Goal: Navigation & Orientation: Find specific page/section

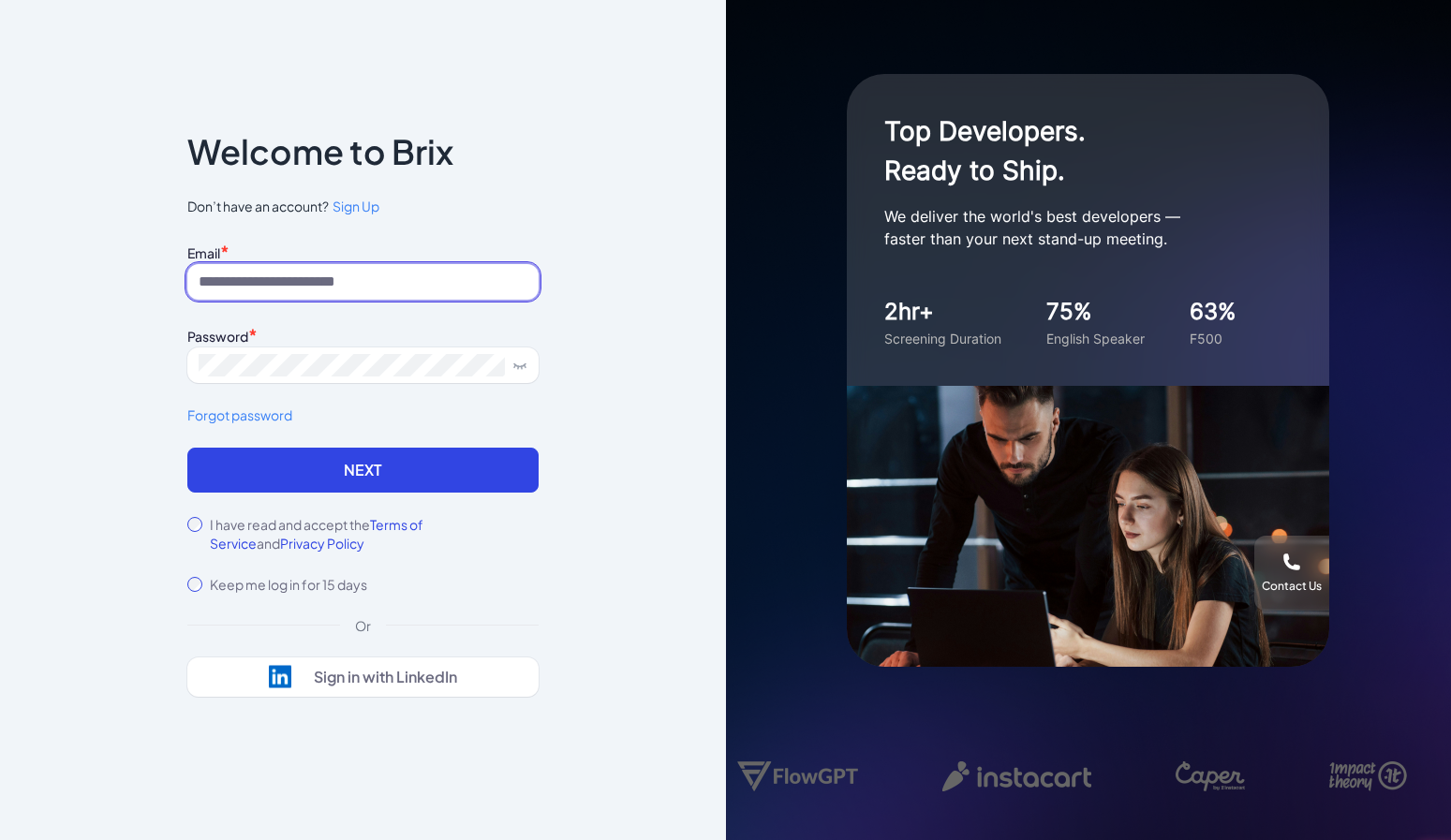
click at [245, 274] on input at bounding box center [363, 282] width 351 height 36
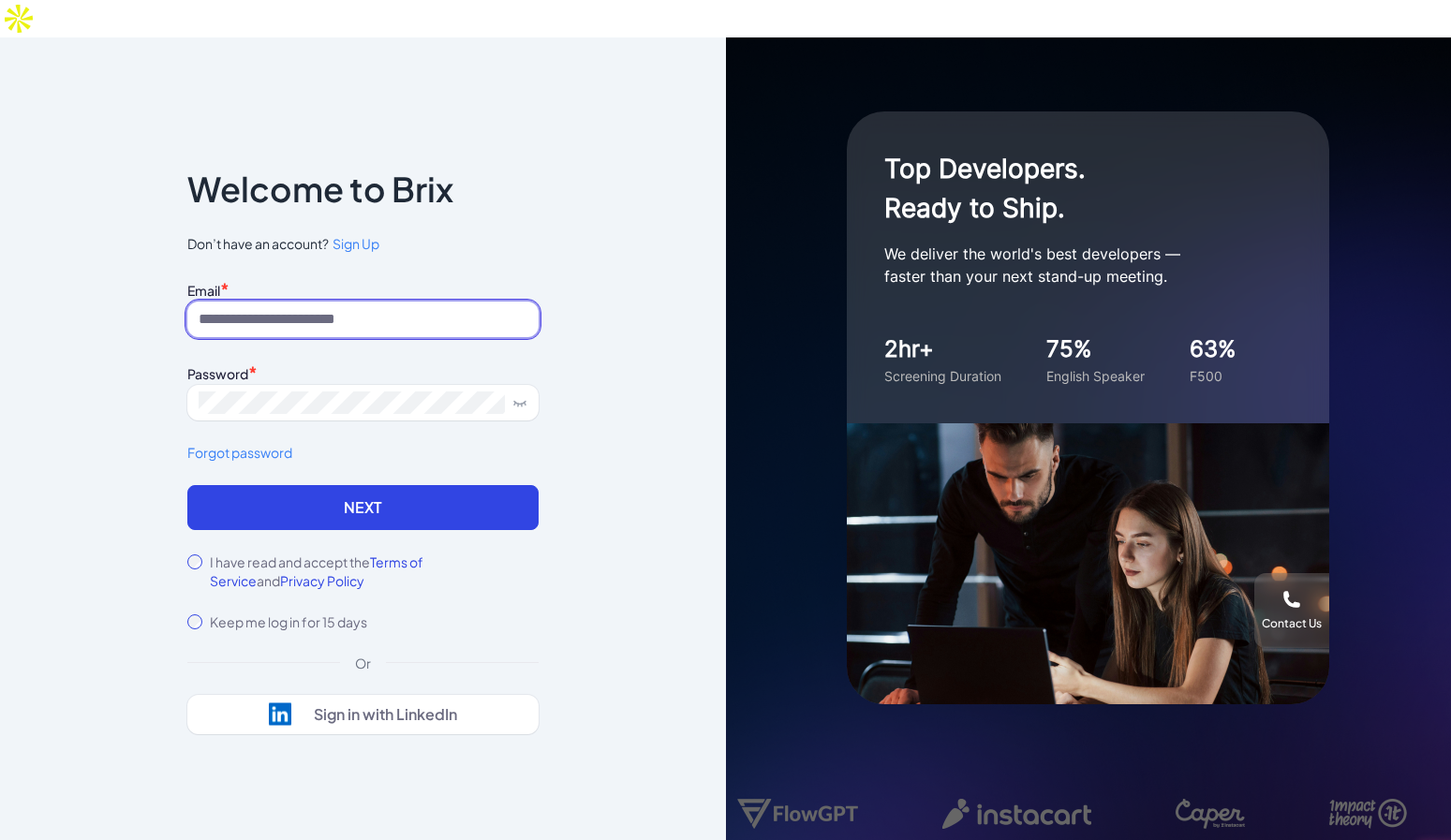
type input "**********"
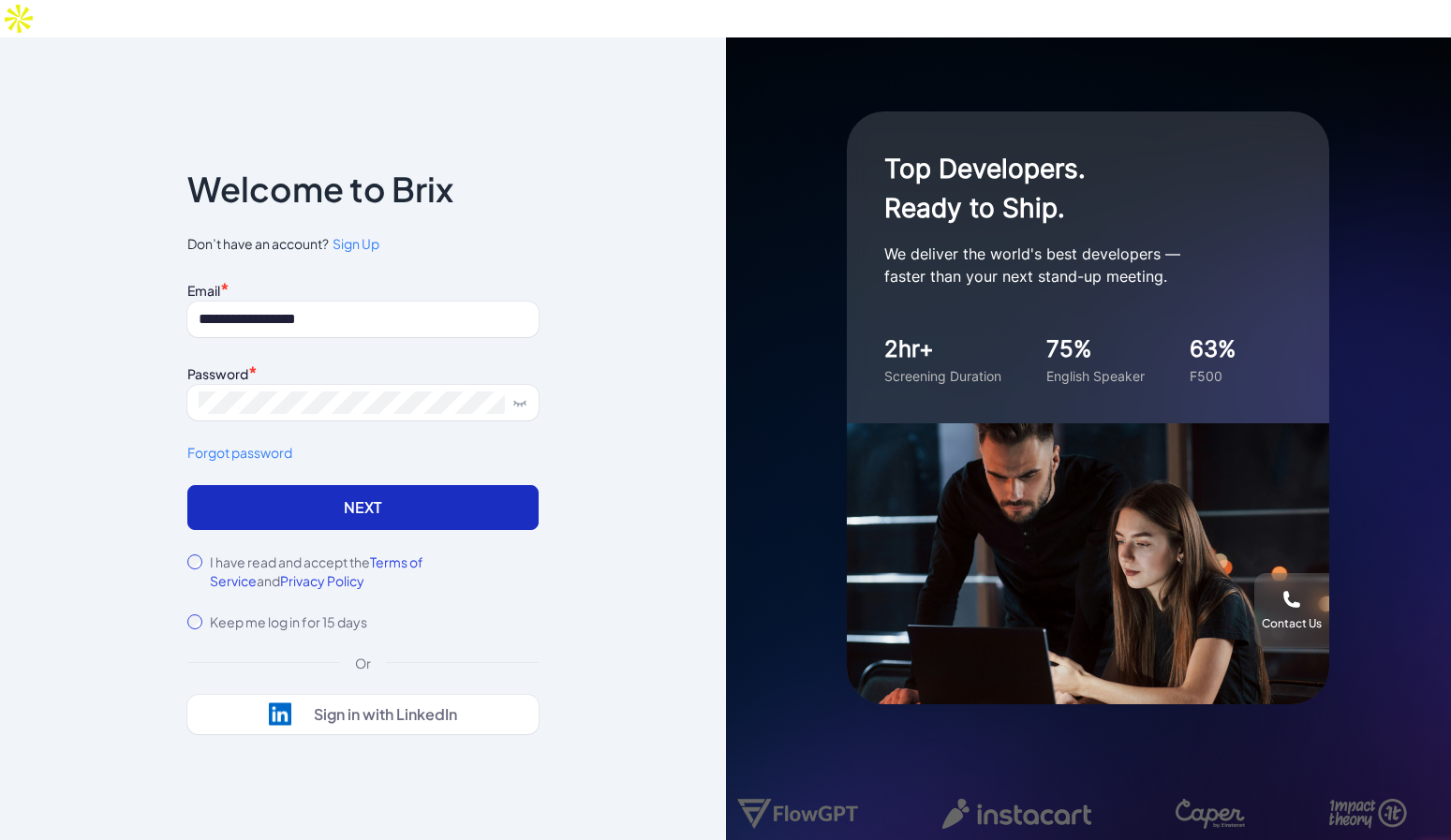
click at [339, 486] on button "Next" at bounding box center [363, 508] width 351 height 45
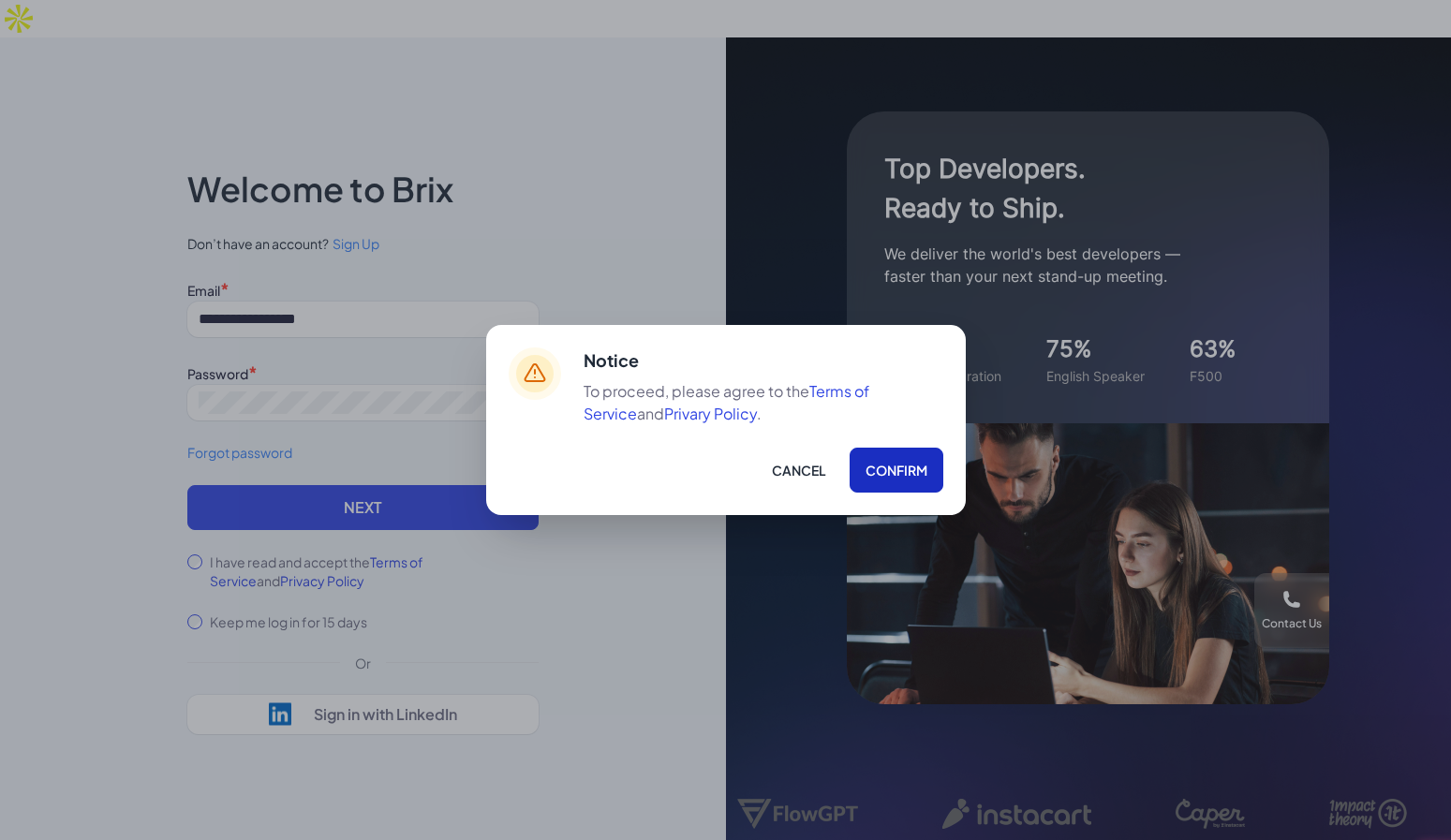
click at [870, 465] on button "Confirm" at bounding box center [896, 471] width 94 height 45
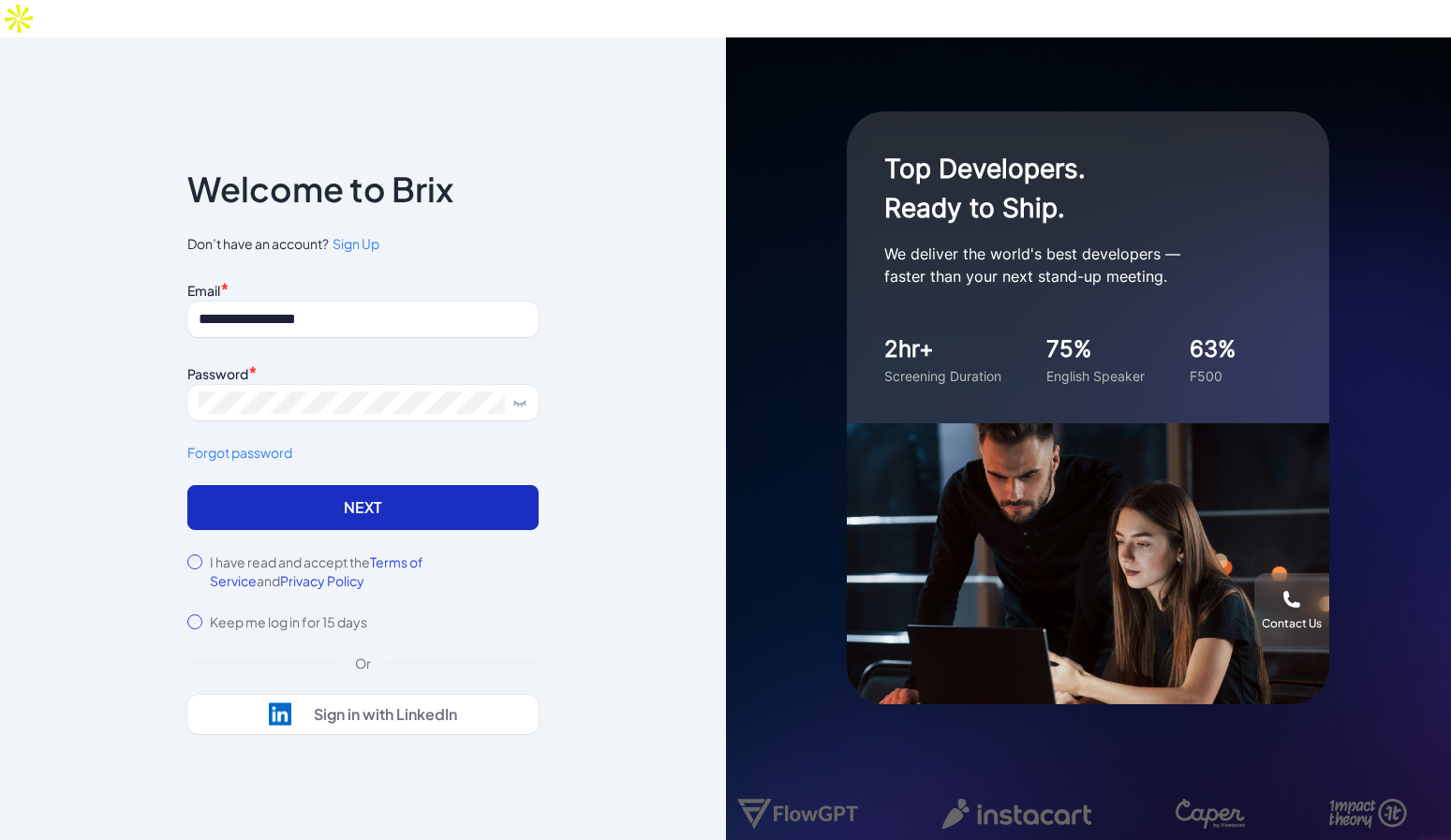
click at [482, 486] on button "Next" at bounding box center [363, 508] width 351 height 45
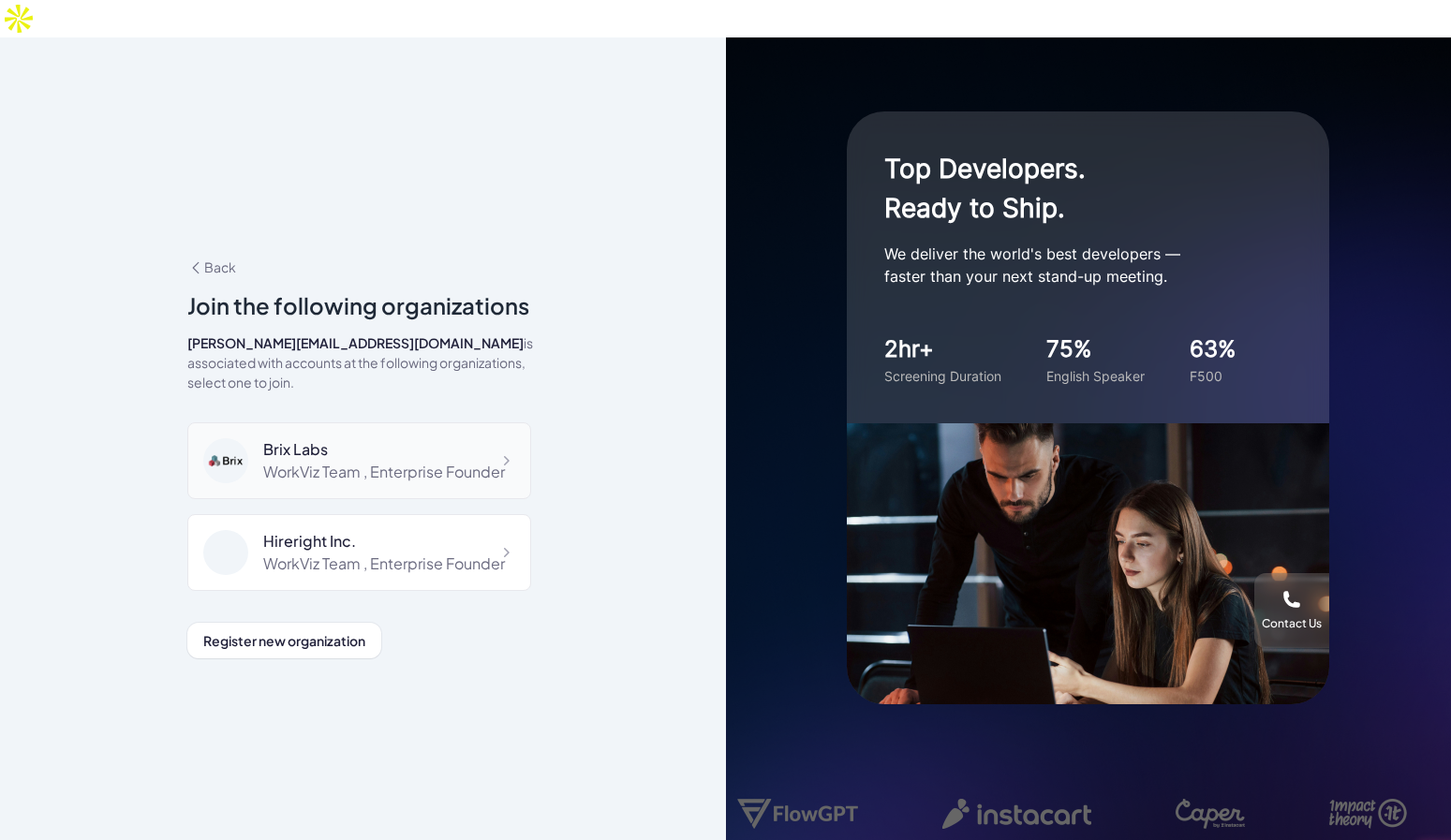
click at [332, 461] on div "WorkViz Team , Enterprise Founder" at bounding box center [384, 472] width 242 height 23
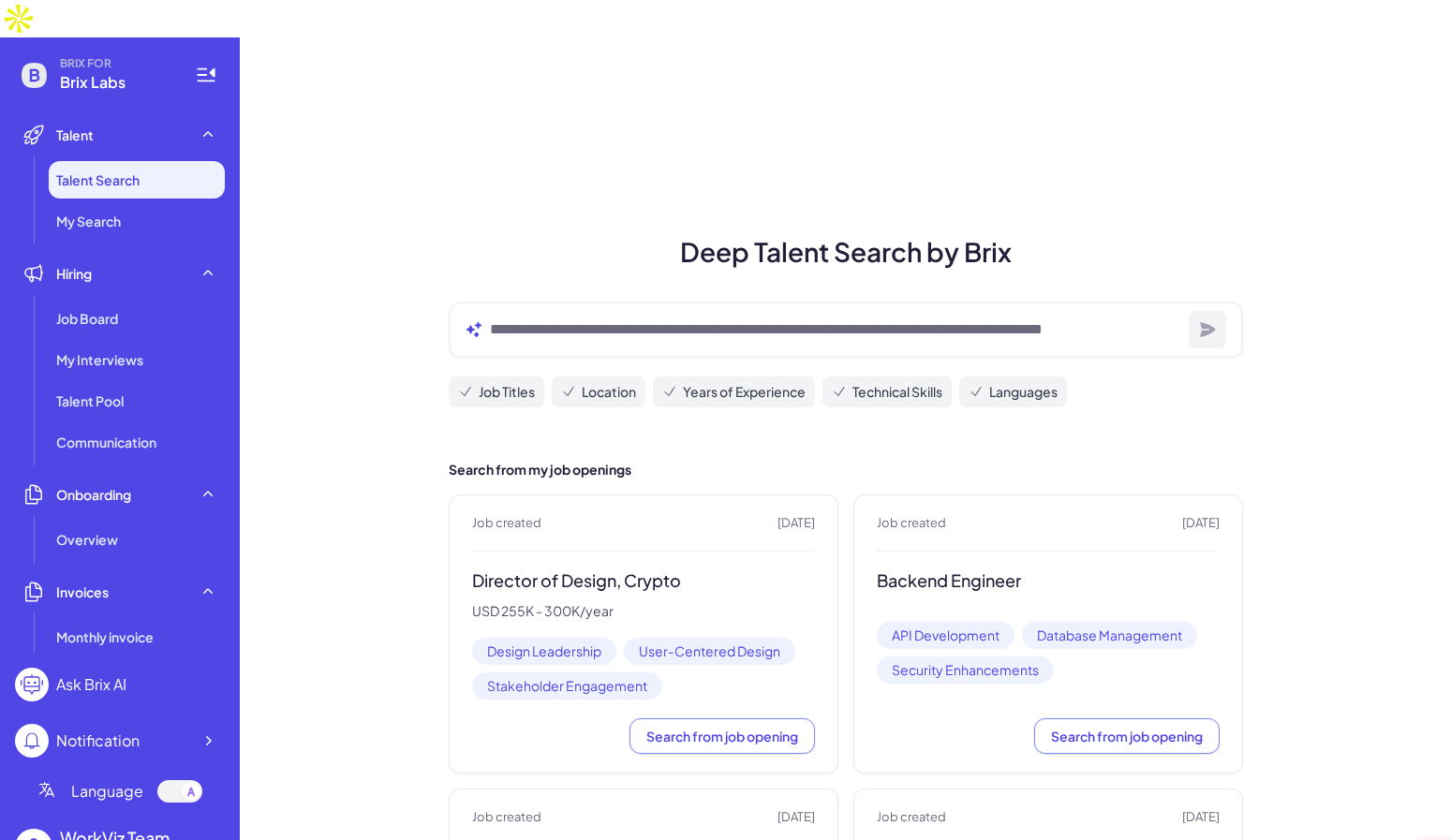
click at [38, 38] on img at bounding box center [19, 19] width 38 height 38
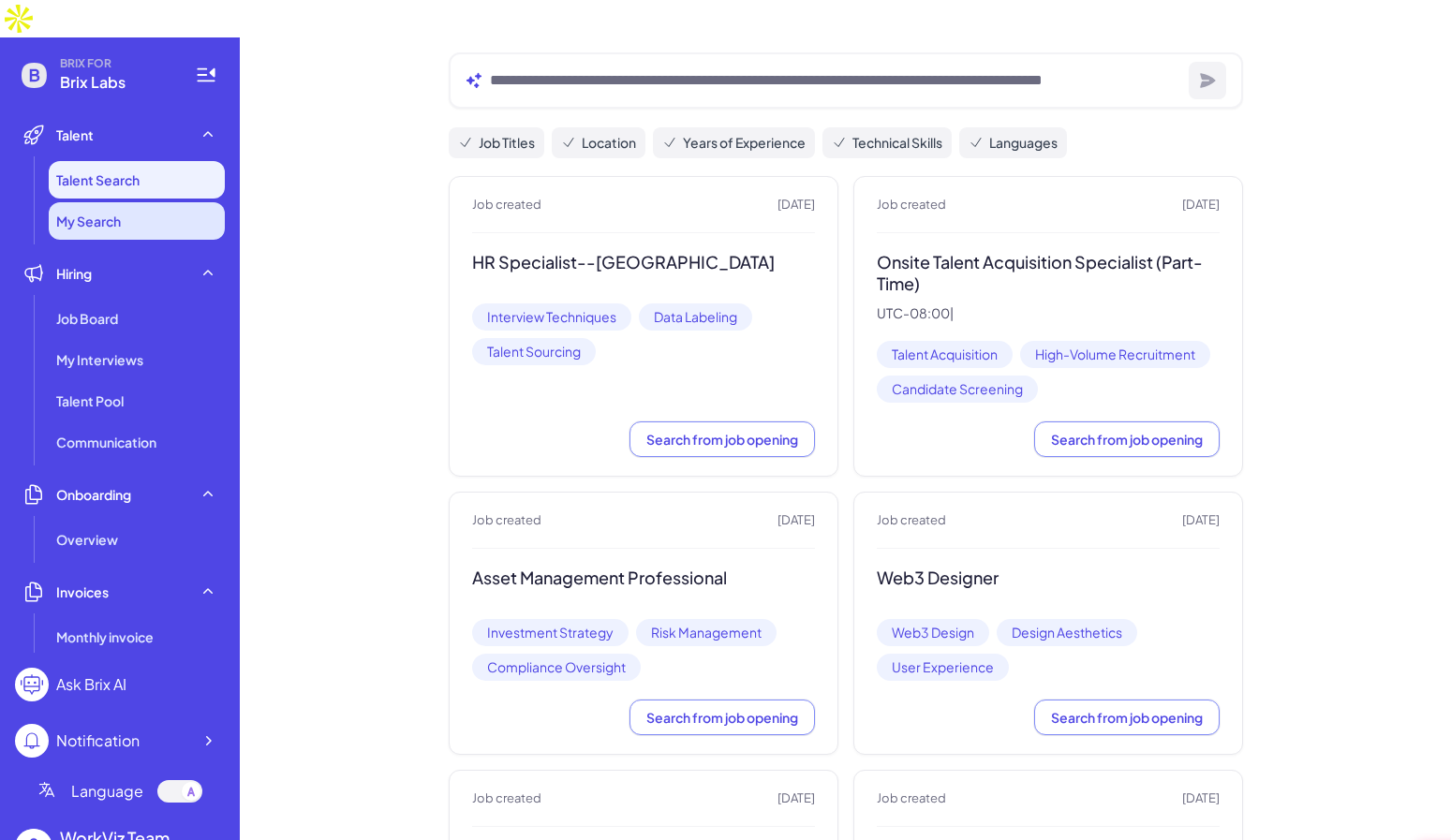
click at [127, 202] on li "My Search" at bounding box center [136, 221] width 176 height 38
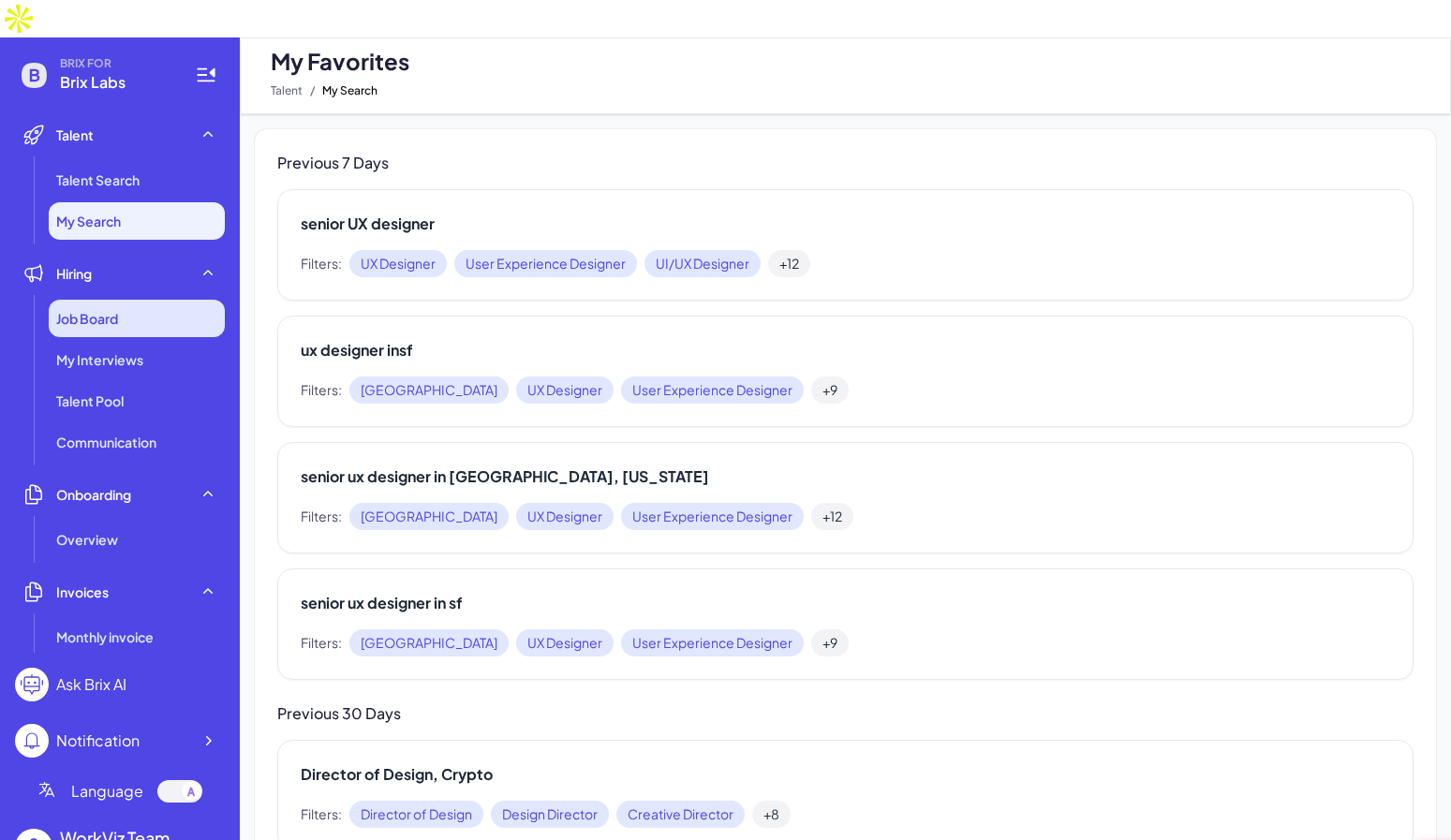
click at [131, 300] on div "Job Board" at bounding box center [136, 319] width 176 height 38
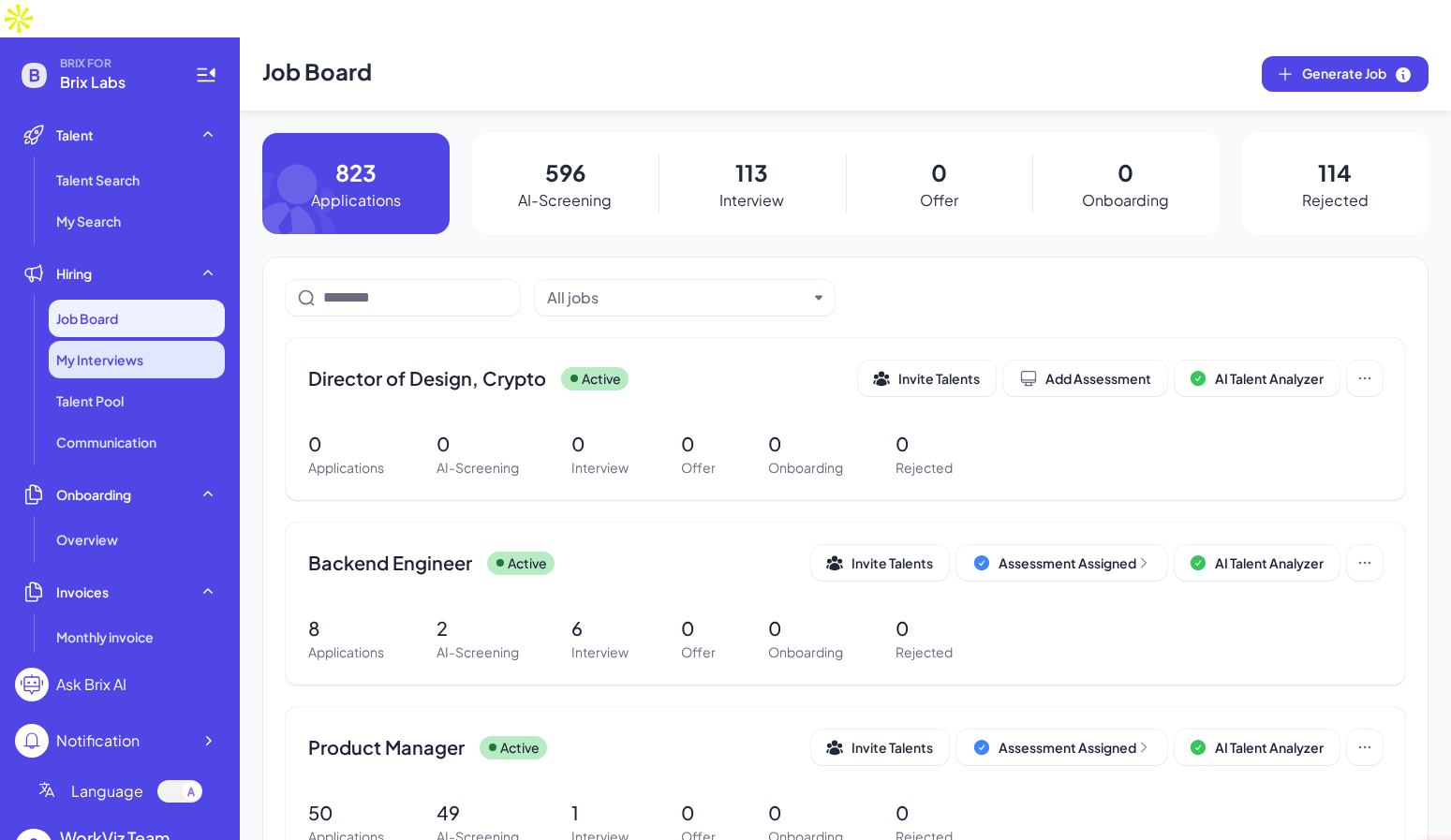
click at [111, 350] on span "My Interviews" at bounding box center [100, 359] width 87 height 19
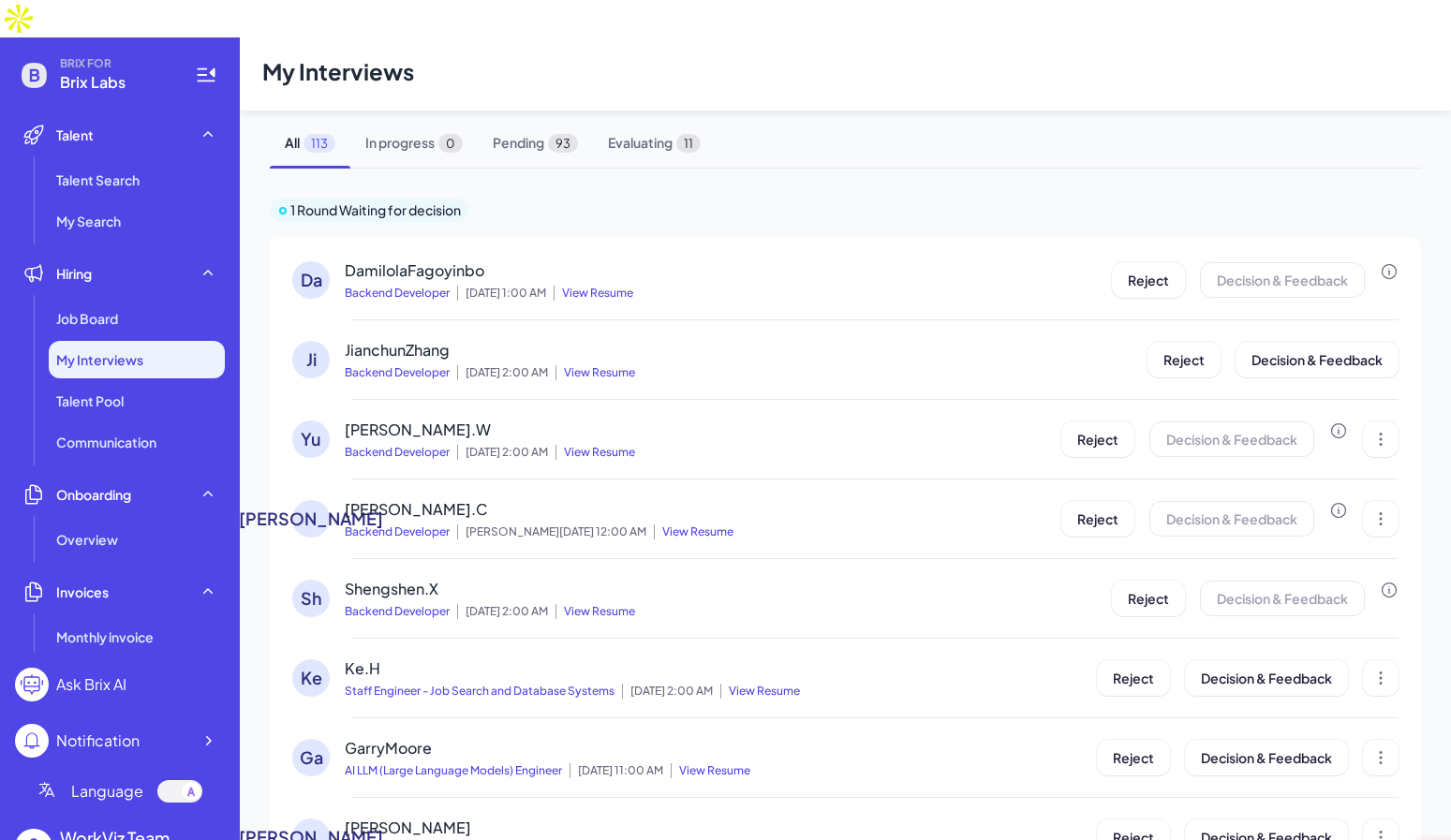
scroll to position [397, 0]
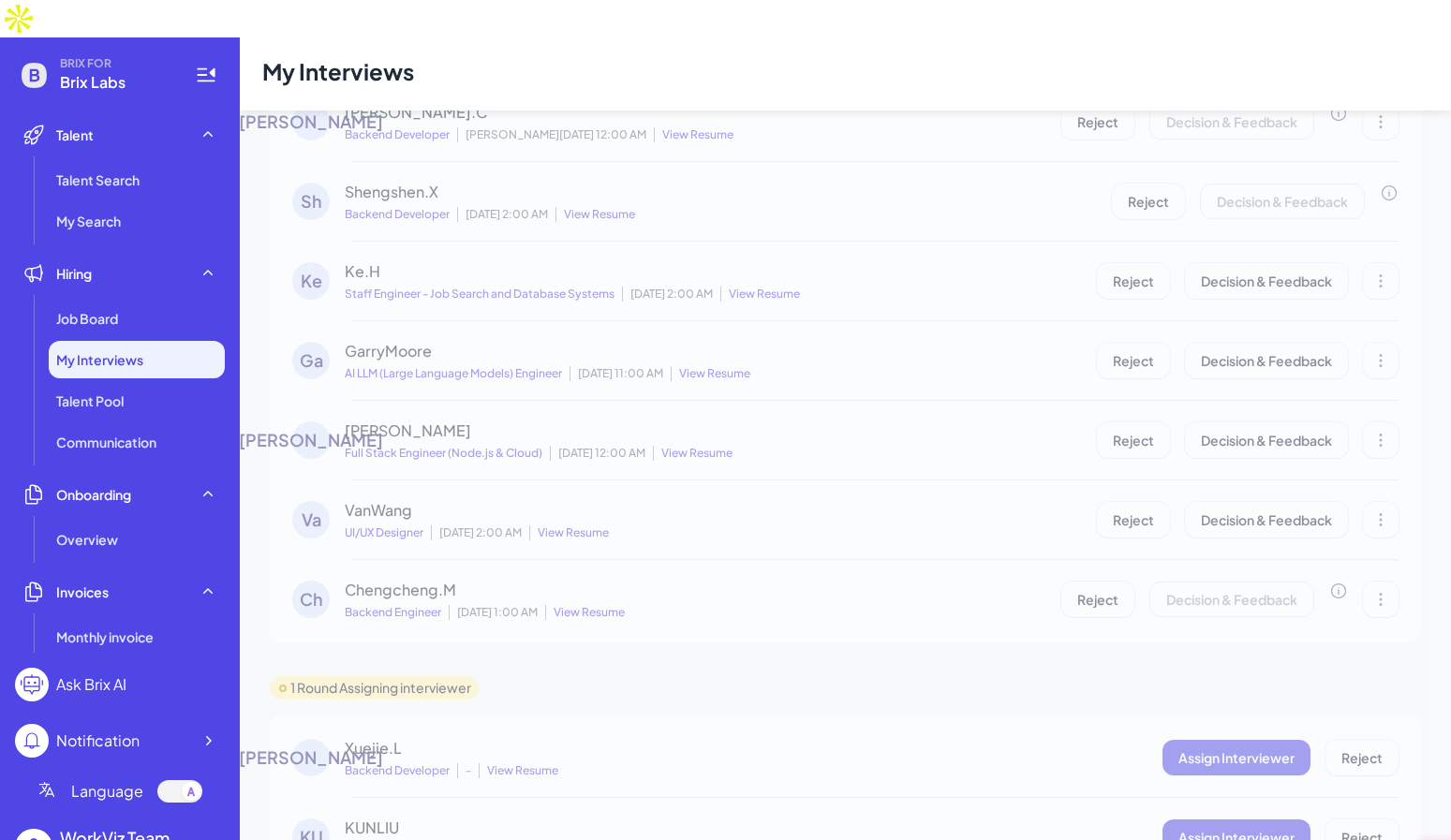
click at [146, 341] on div "My Interviews" at bounding box center [136, 359] width 176 height 38
click at [145, 341] on div "My Interviews" at bounding box center [136, 359] width 176 height 38
click at [129, 171] on span "Talent Search" at bounding box center [98, 180] width 83 height 19
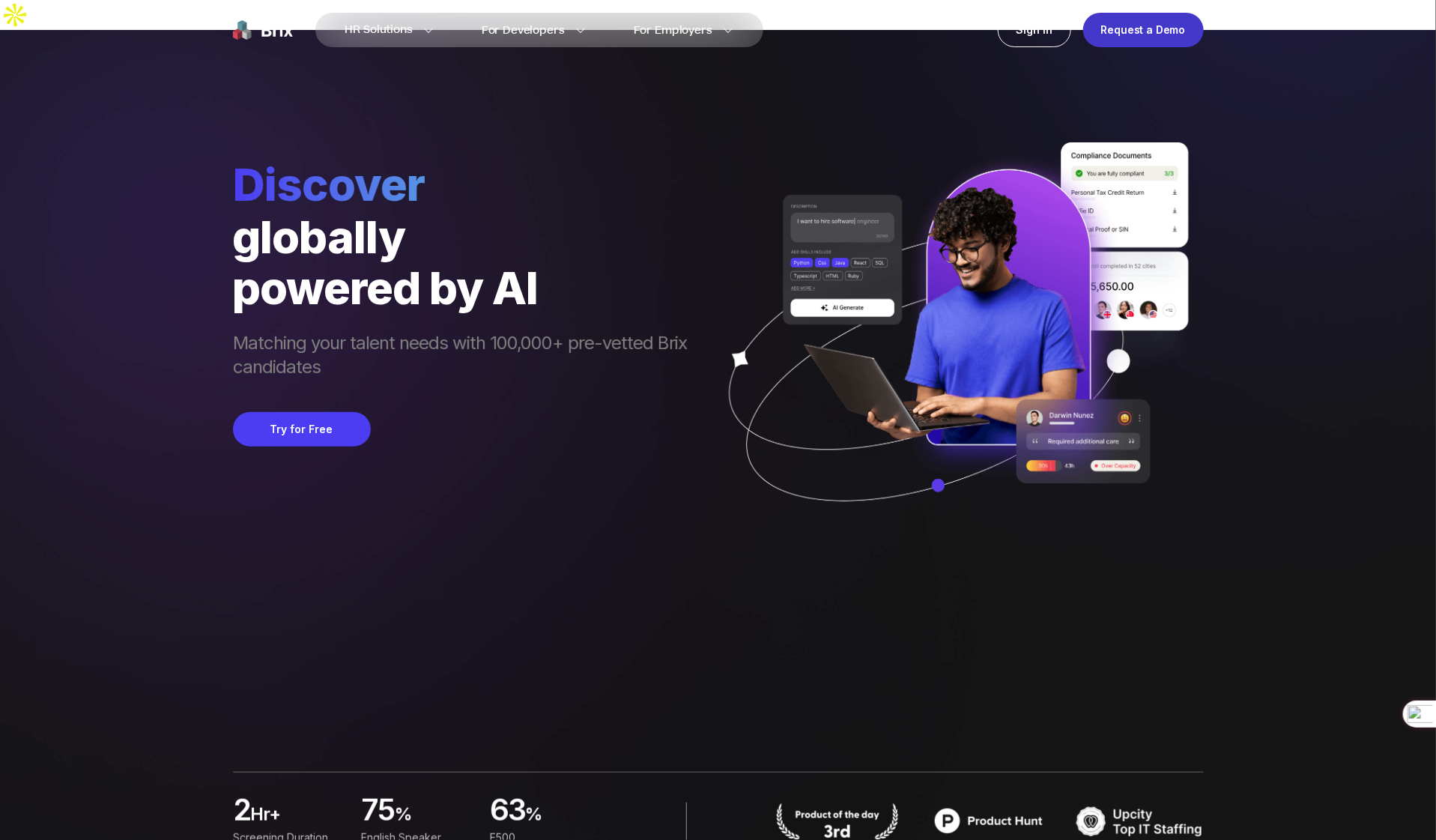
click at [1142, 24] on div "Request a Demo" at bounding box center [1143, 30] width 121 height 35
